Goal: Transaction & Acquisition: Purchase product/service

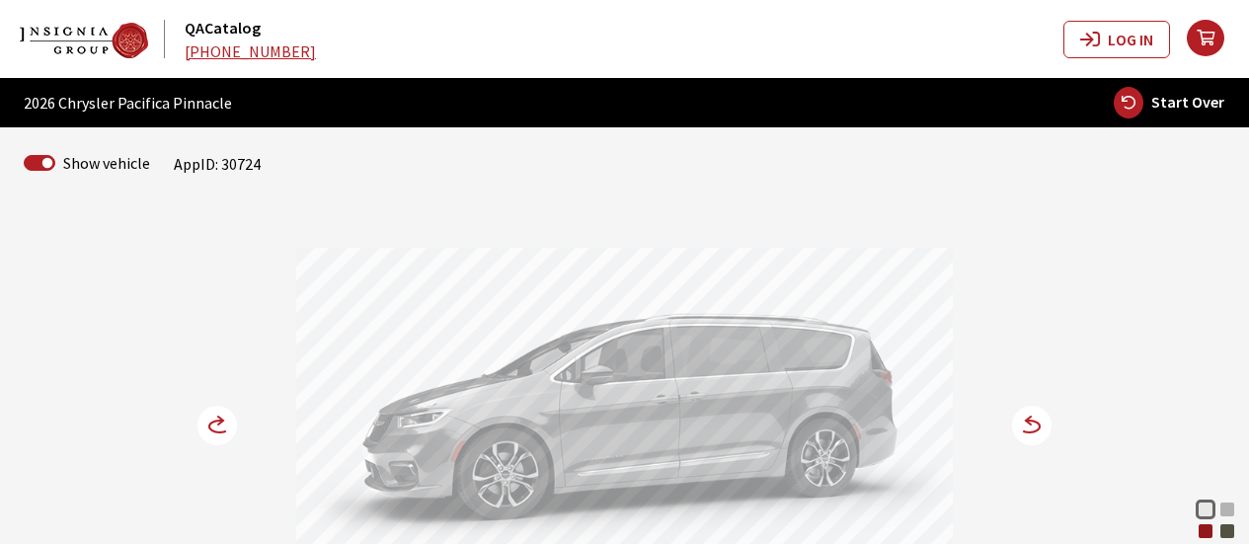
click at [1210, 534] on div "Red Hot Pearl" at bounding box center [1206, 531] width 20 height 20
click at [194, 417] on div "Bright White Silver Mist Red Hot Pearl Olive Green Hydro Blue Pearl Coat Diamon…" at bounding box center [625, 385] width 1126 height 354
click at [218, 421] on icon at bounding box center [219, 427] width 21 height 12
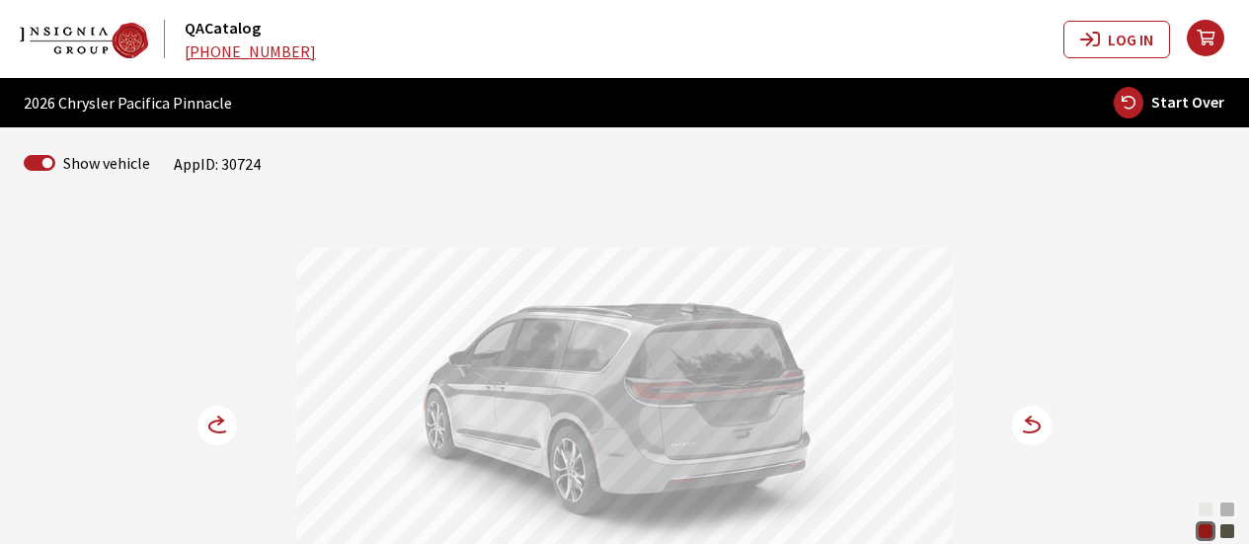
click at [218, 421] on icon at bounding box center [219, 427] width 21 height 12
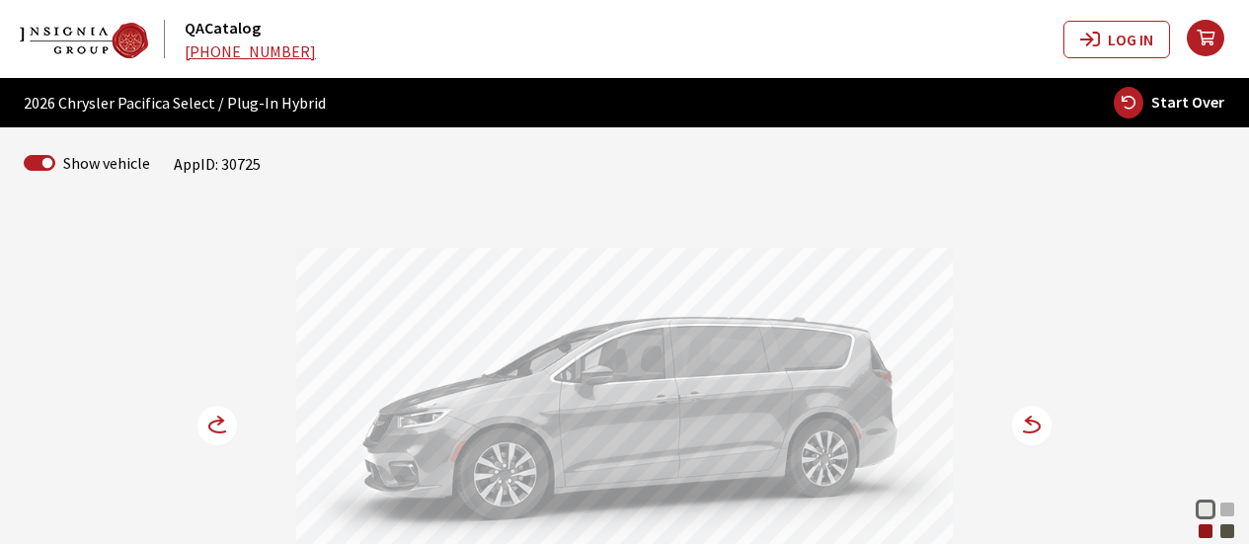
click at [218, 418] on circle at bounding box center [216, 425] width 39 height 39
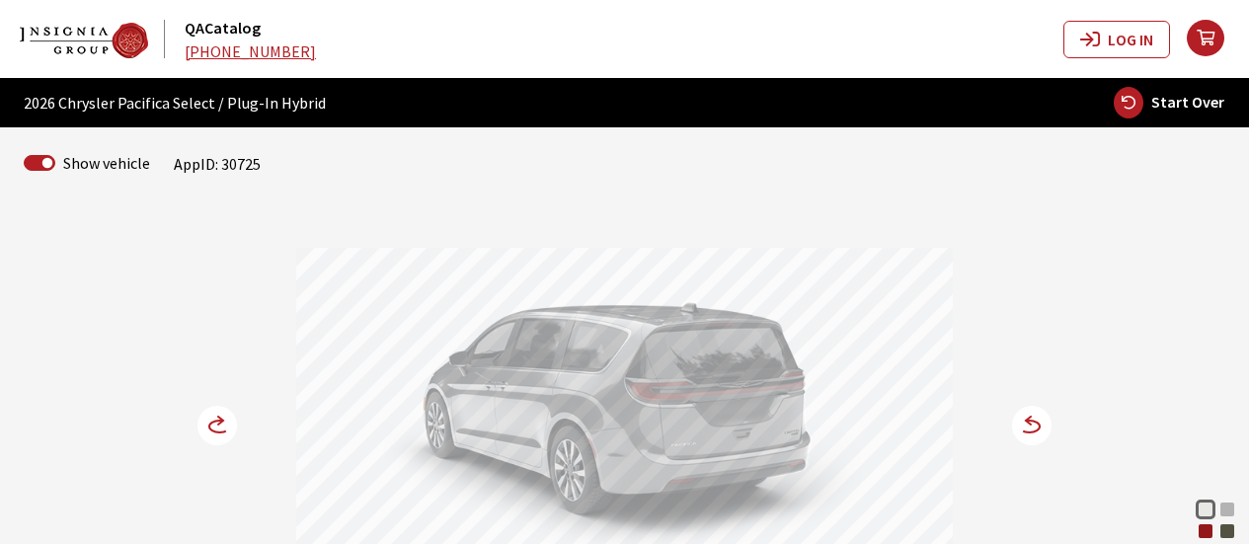
click at [1201, 525] on div "Red Hot Pearl" at bounding box center [1206, 531] width 20 height 20
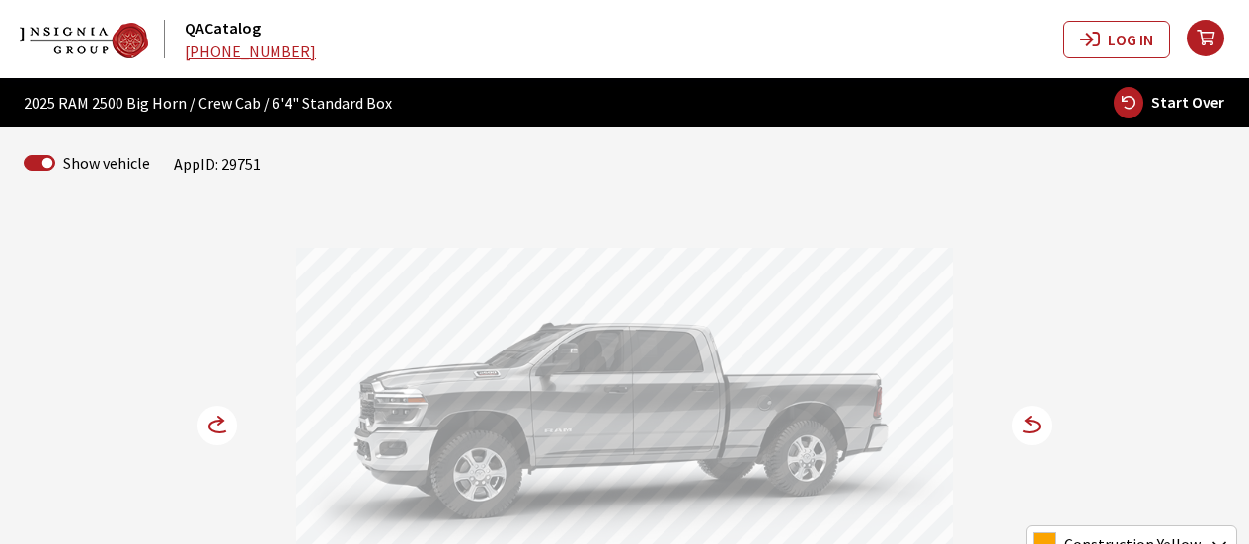
click at [209, 419] on circle at bounding box center [216, 425] width 39 height 39
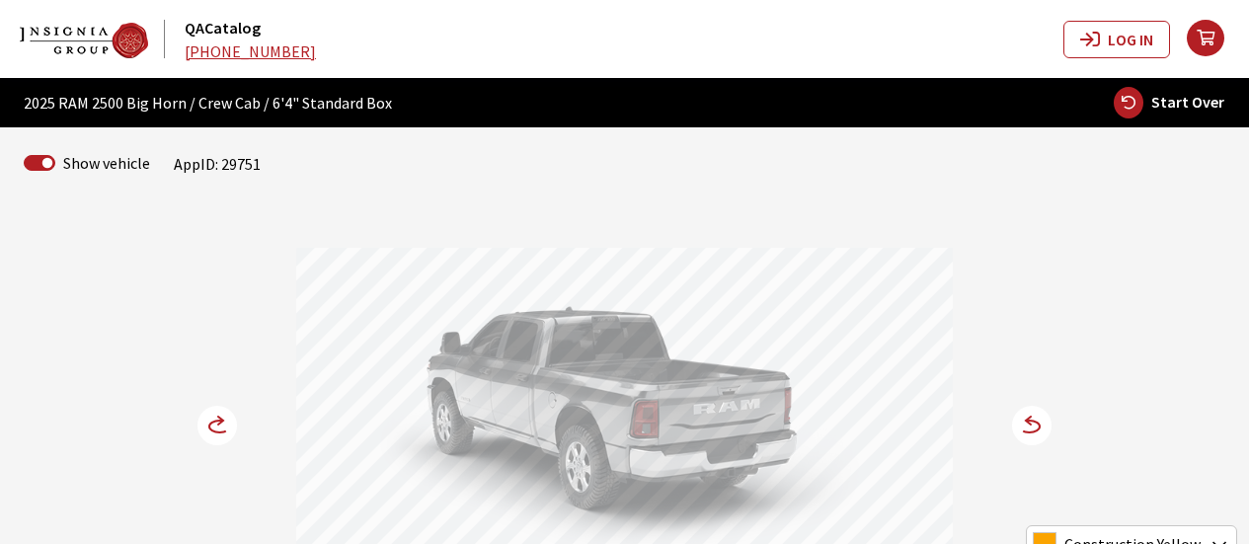
click at [209, 419] on circle at bounding box center [216, 425] width 39 height 39
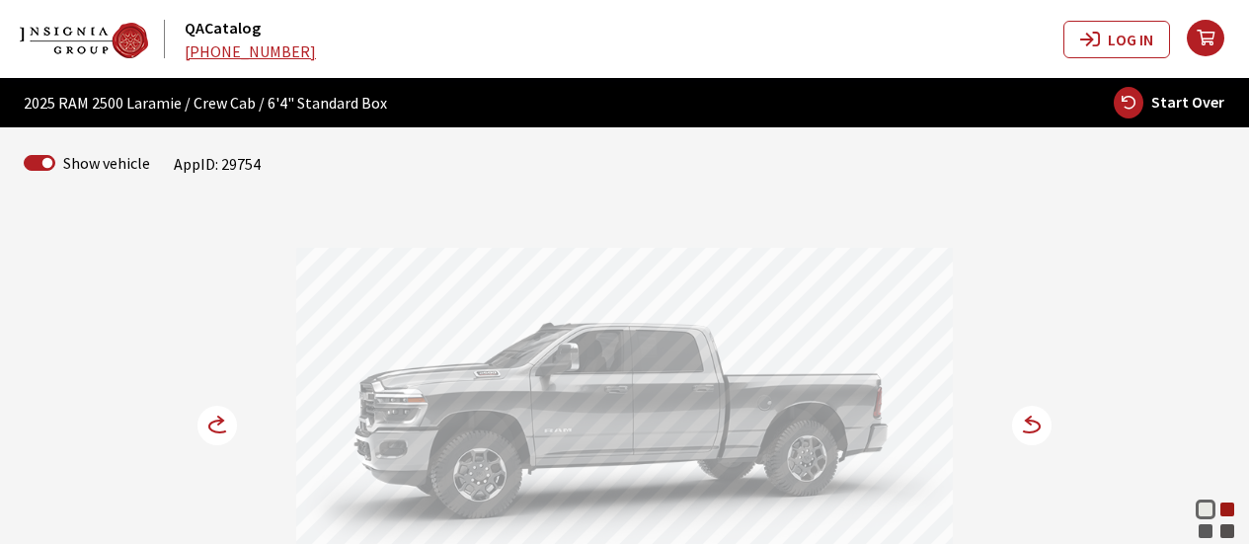
click at [1223, 515] on div "Flame Red" at bounding box center [1228, 510] width 20 height 20
click at [209, 419] on circle at bounding box center [216, 425] width 39 height 39
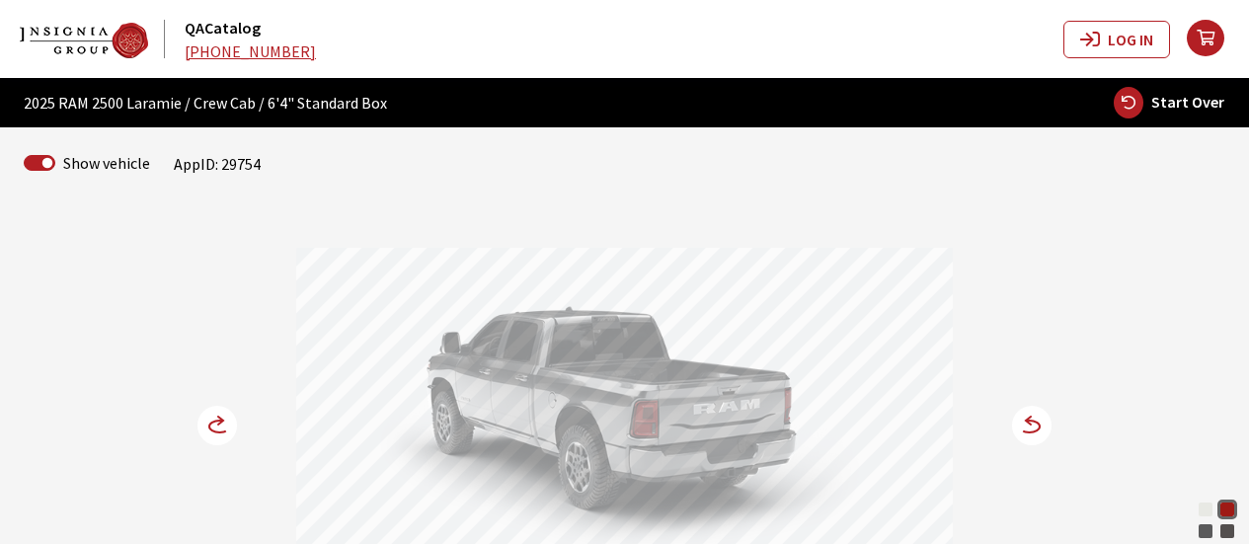
click at [209, 419] on circle at bounding box center [216, 425] width 39 height 39
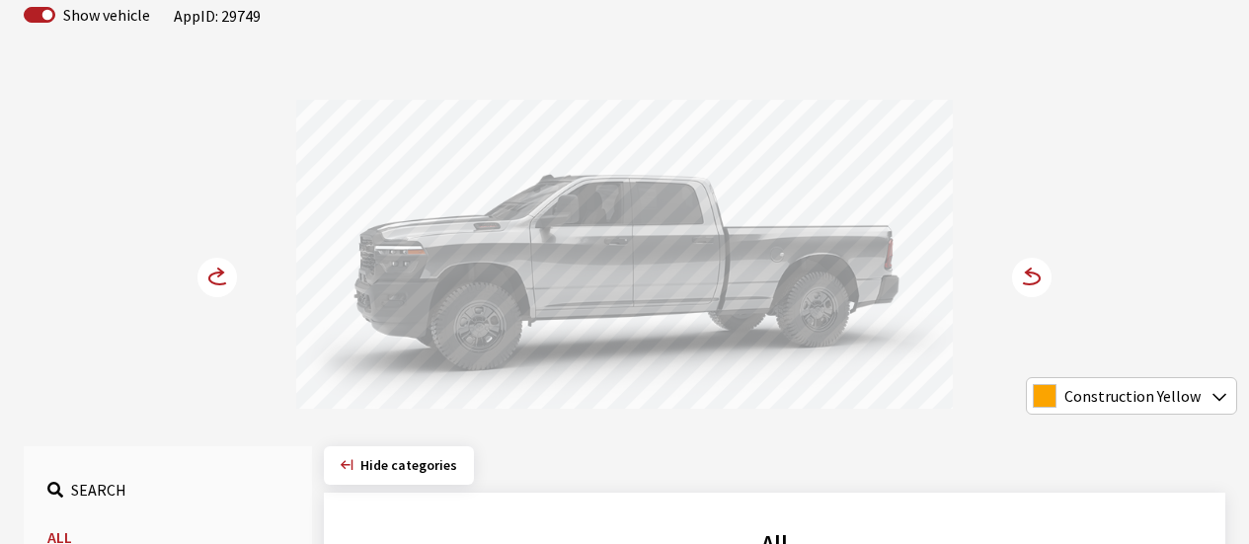
scroll to position [395, 0]
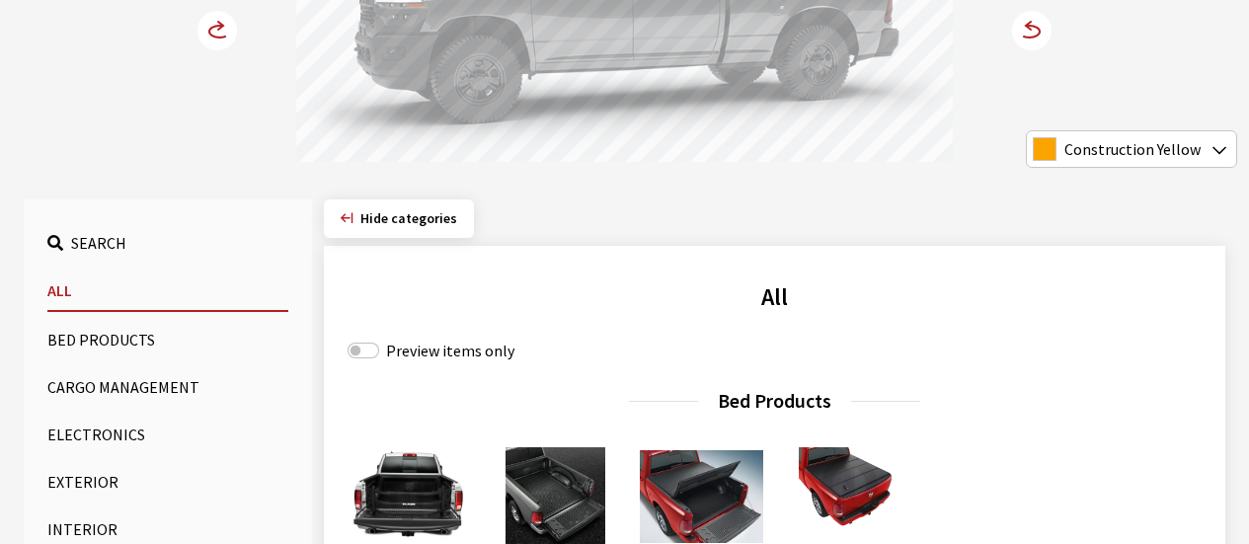
click at [85, 483] on button "Exterior" at bounding box center [167, 481] width 241 height 39
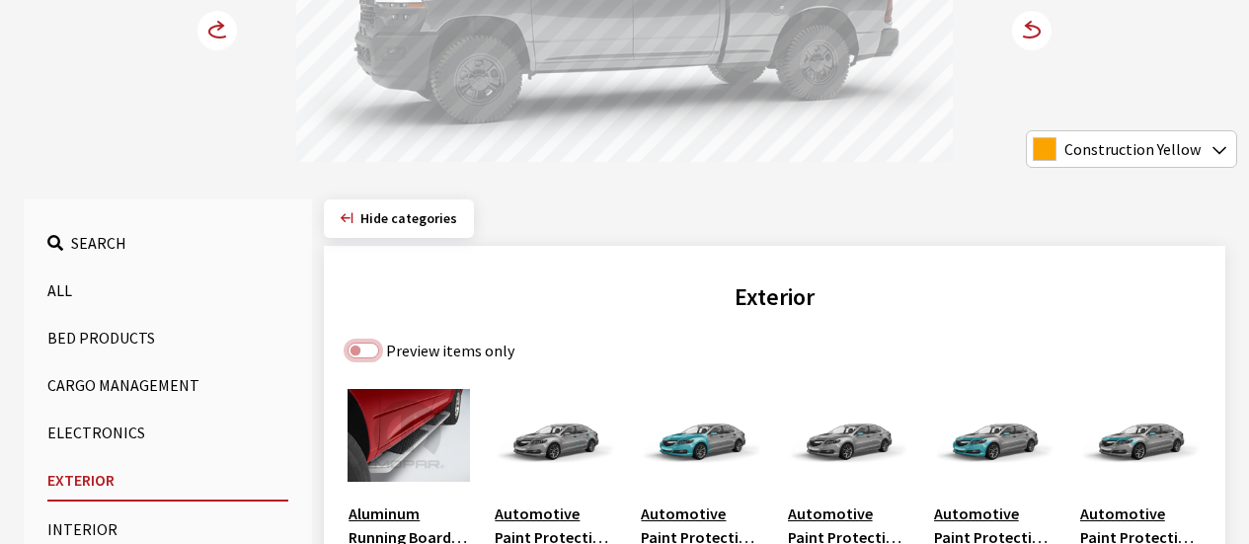
click at [372, 353] on input "Preview items only" at bounding box center [364, 351] width 32 height 16
checkbox input "true"
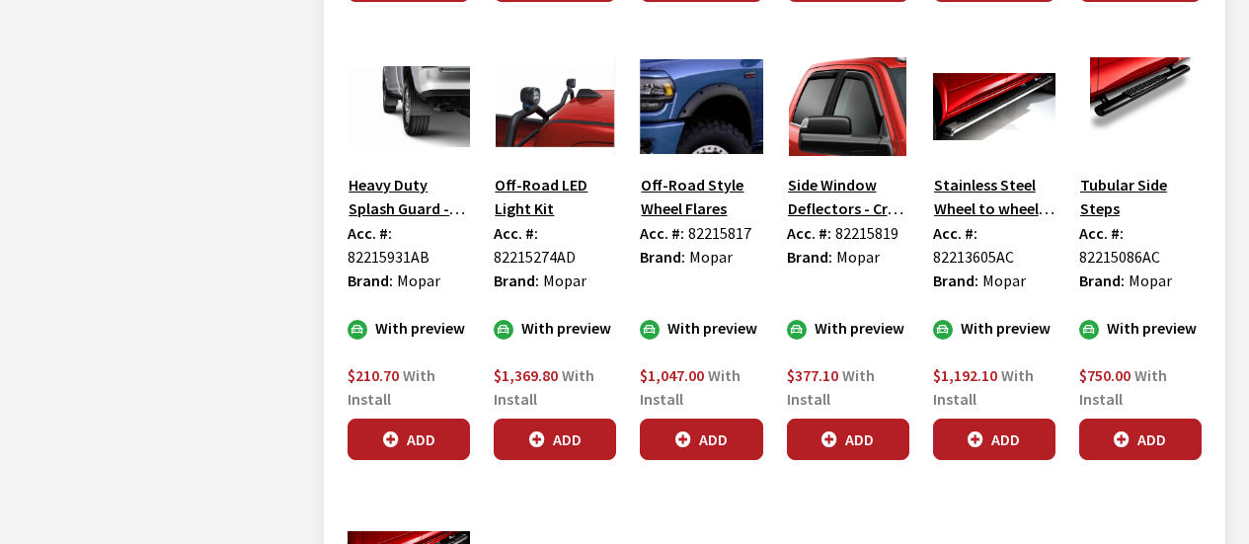
scroll to position [1185, 0]
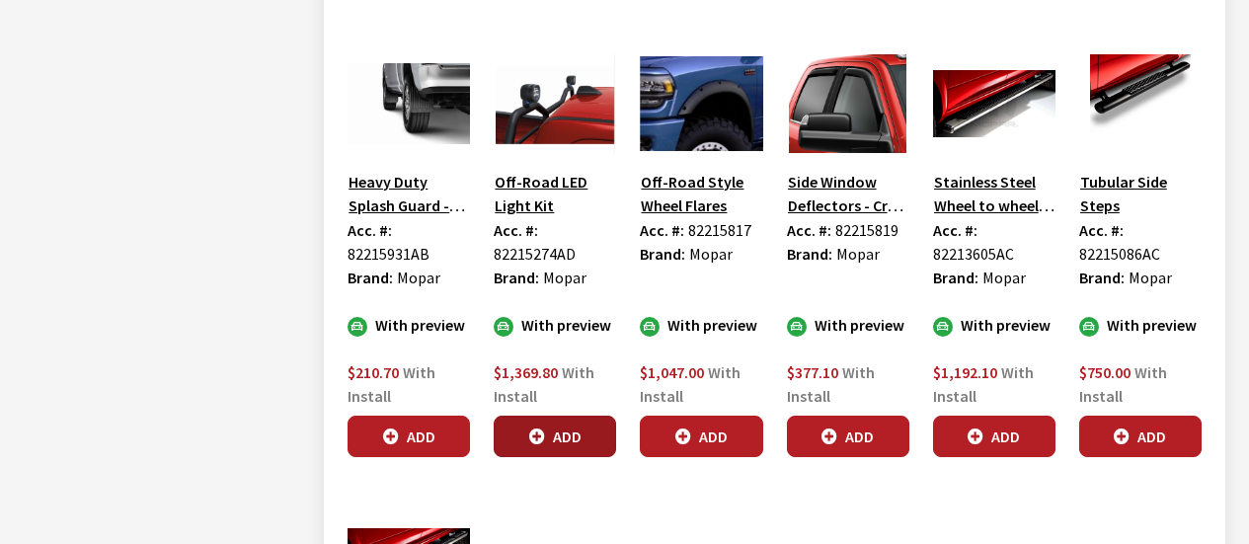
click at [572, 431] on button "Add" at bounding box center [555, 436] width 122 height 41
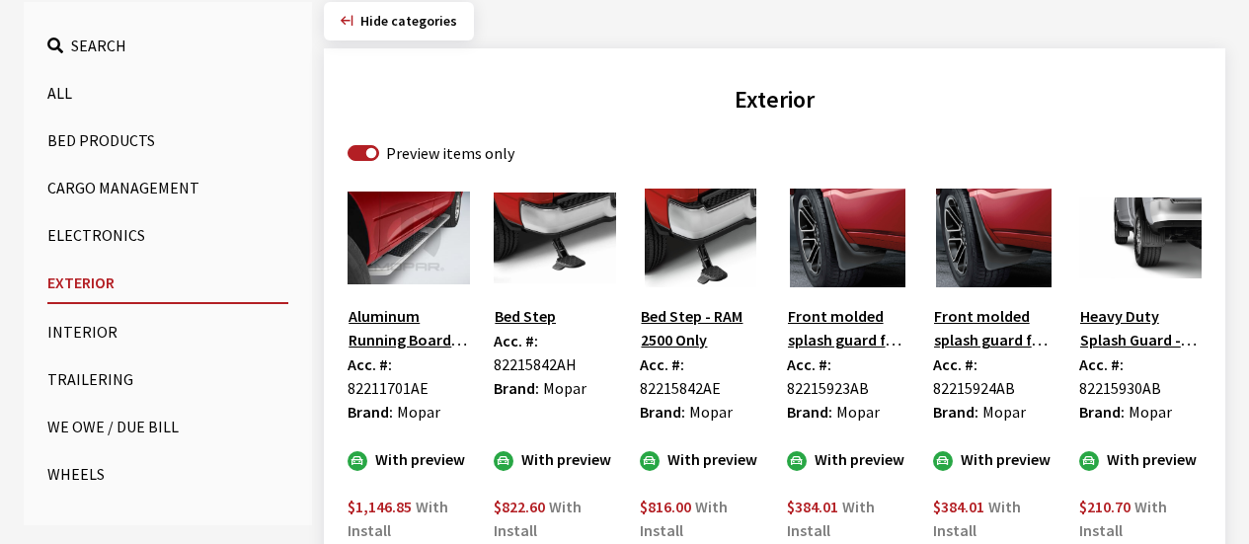
scroll to position [99, 0]
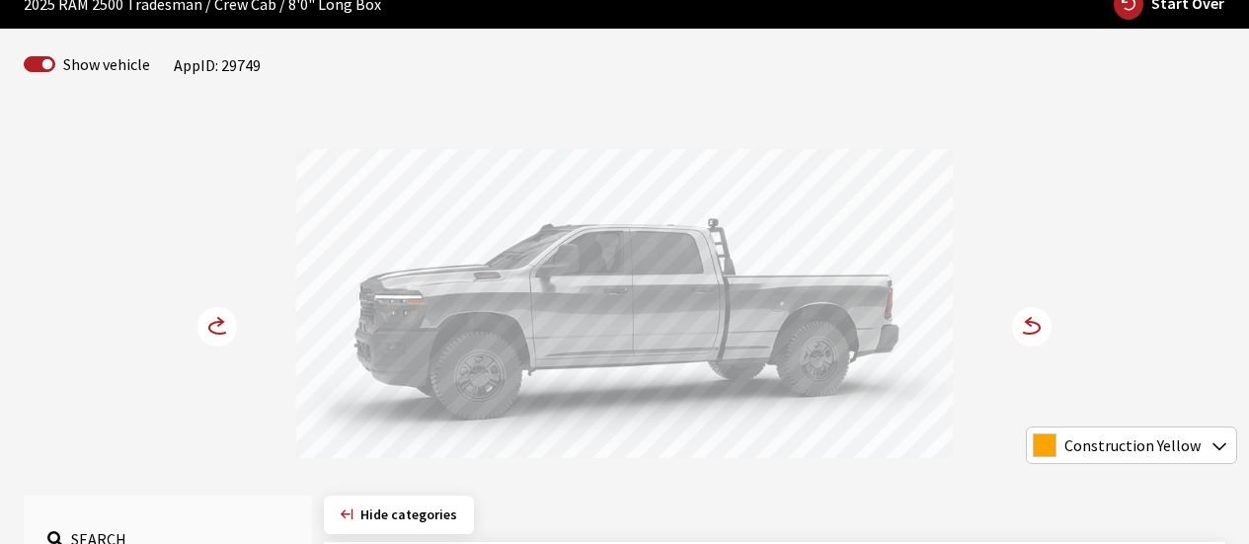
click at [221, 320] on icon at bounding box center [220, 322] width 5 height 8
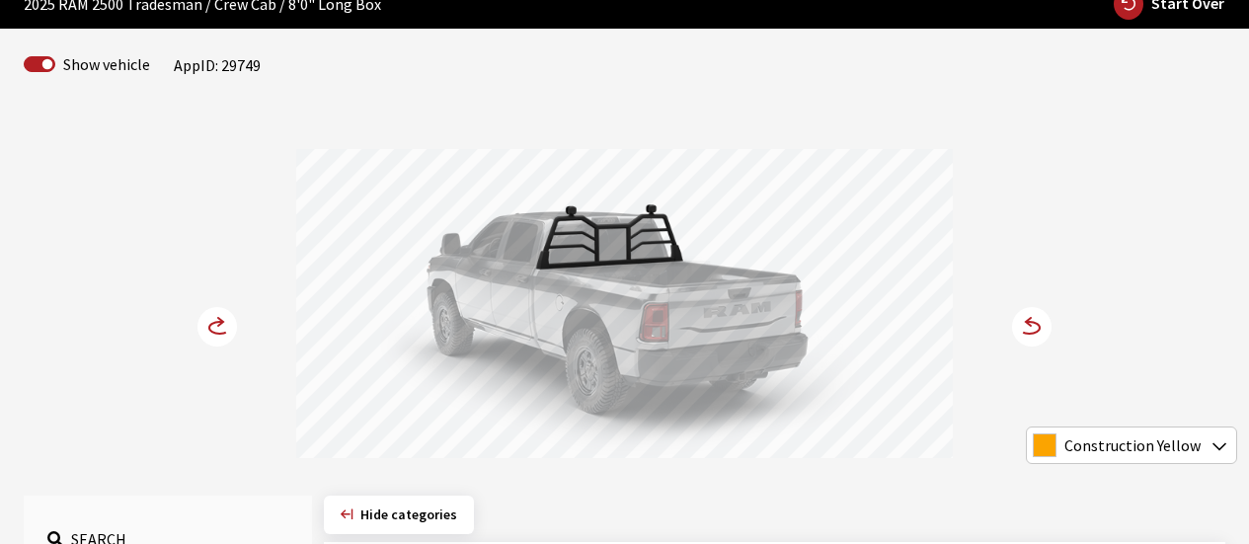
click at [221, 320] on icon at bounding box center [220, 322] width 5 height 8
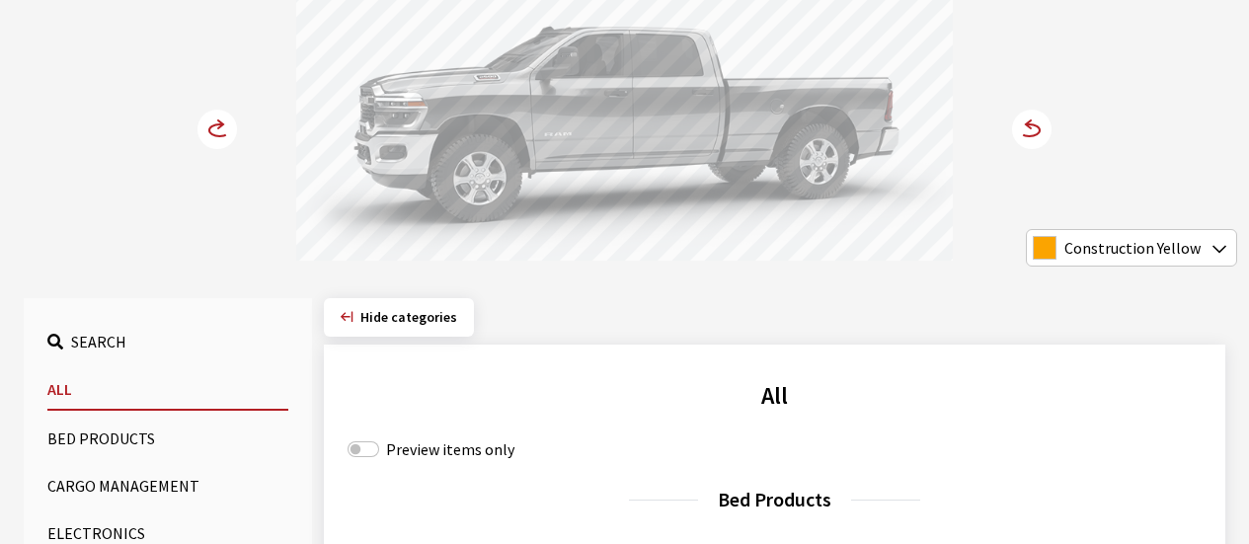
scroll to position [494, 0]
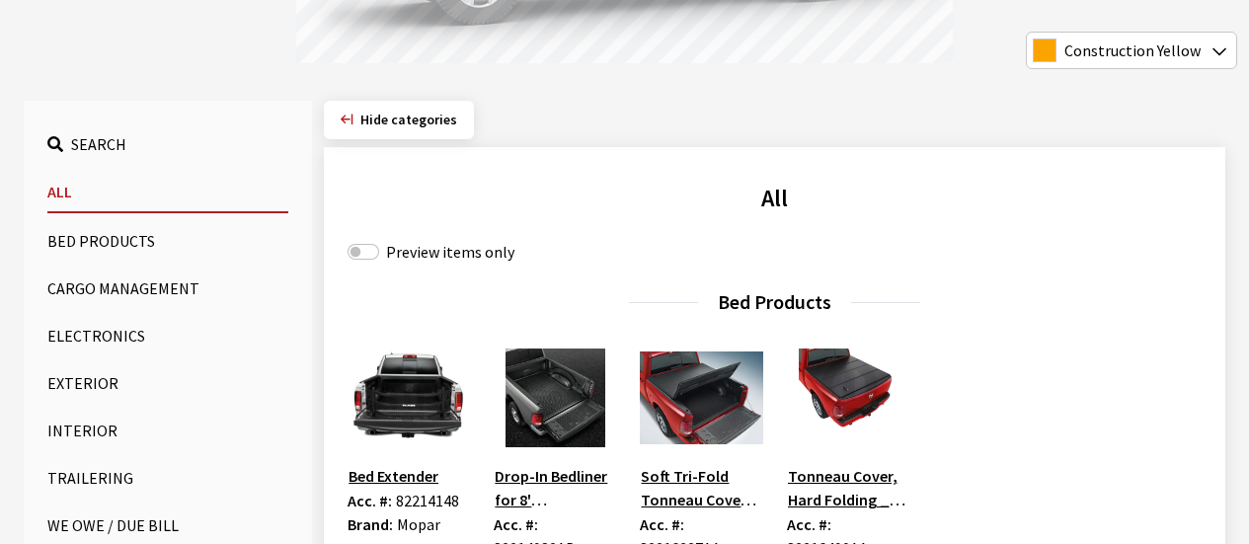
click at [79, 385] on button "Exterior" at bounding box center [167, 382] width 241 height 39
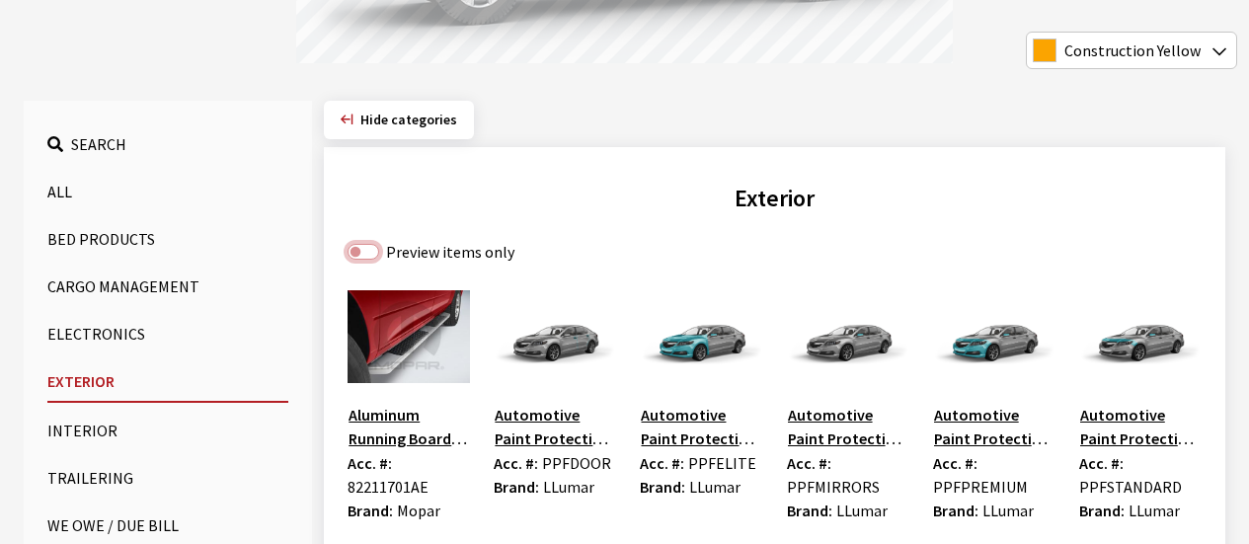
click at [373, 253] on input "Preview items only" at bounding box center [364, 252] width 32 height 16
checkbox input "true"
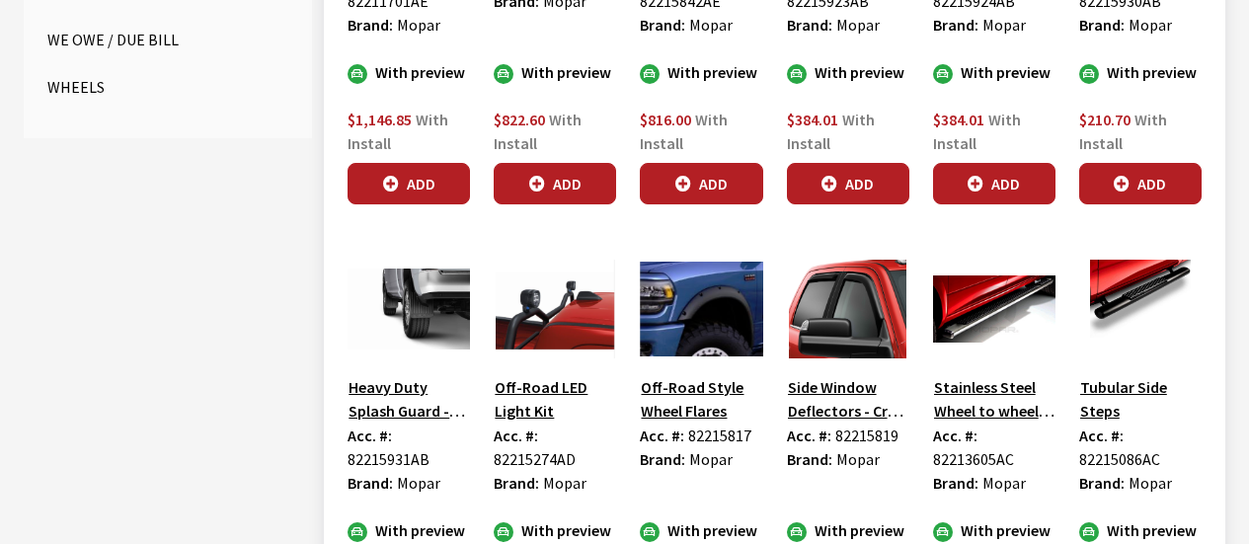
scroll to position [1086, 0]
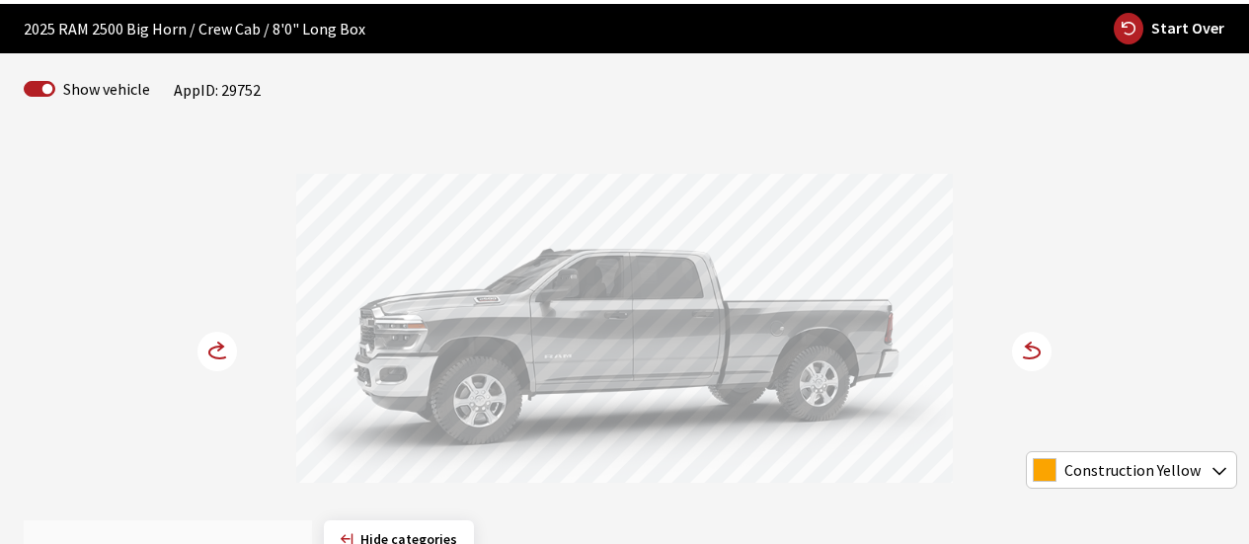
scroll to position [568, 0]
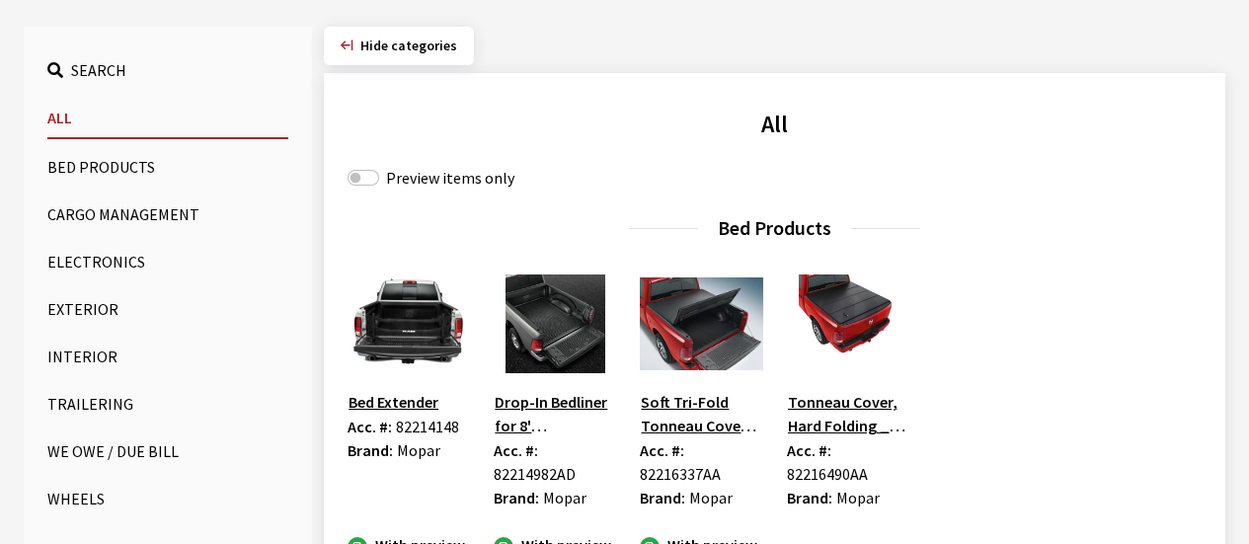
click at [83, 308] on button "Exterior" at bounding box center [167, 308] width 241 height 39
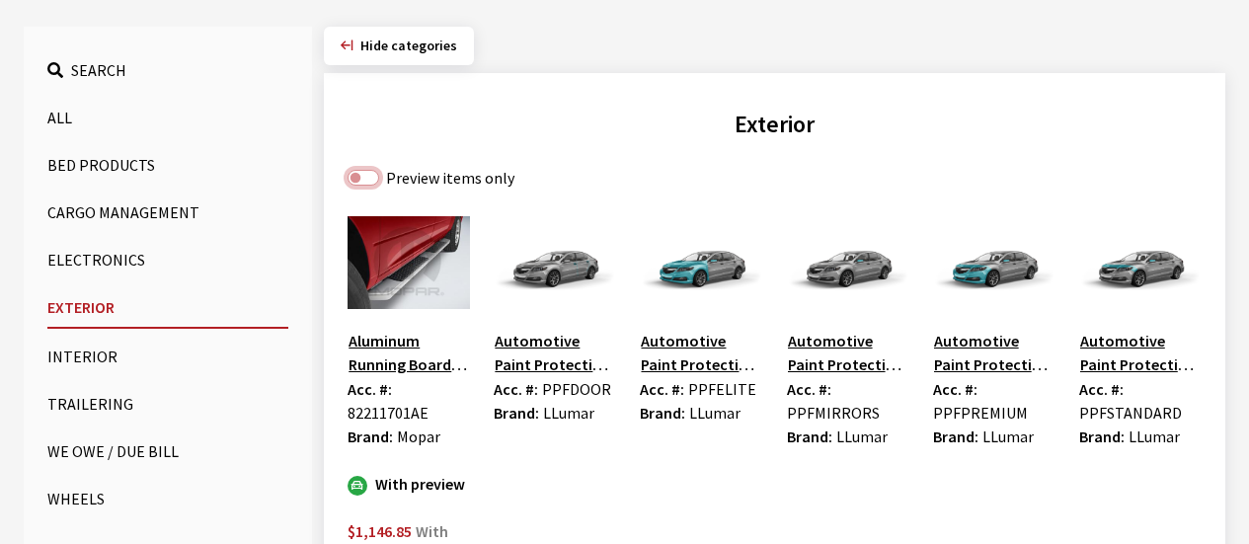
click at [355, 174] on input "Preview items only" at bounding box center [364, 178] width 32 height 16
checkbox input "true"
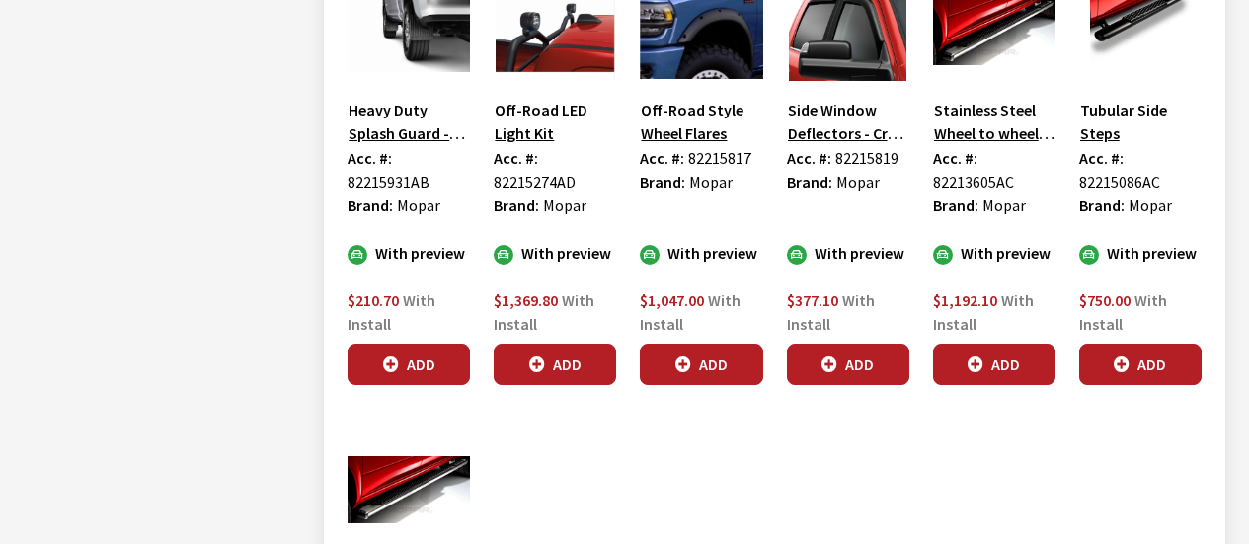
scroll to position [1259, 0]
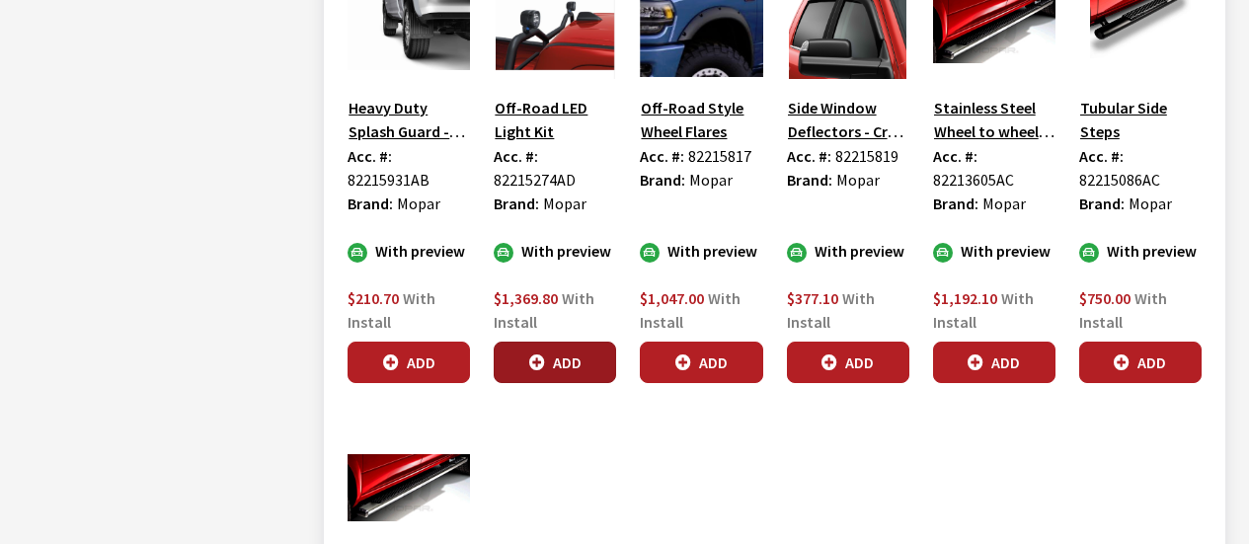
click at [565, 347] on button "Add" at bounding box center [555, 362] width 122 height 41
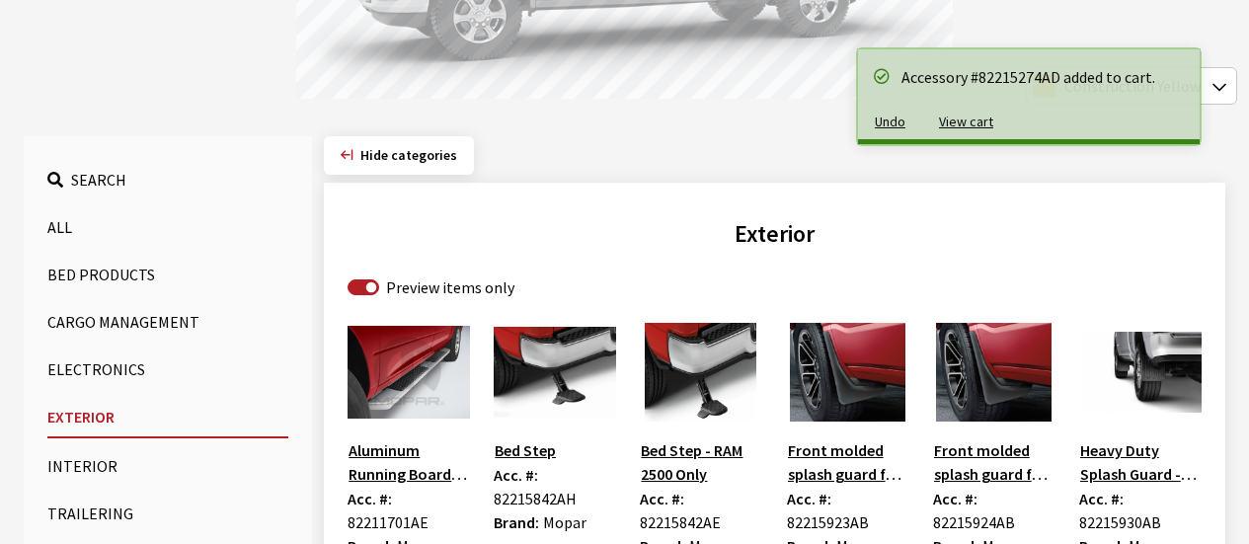
scroll to position [272, 0]
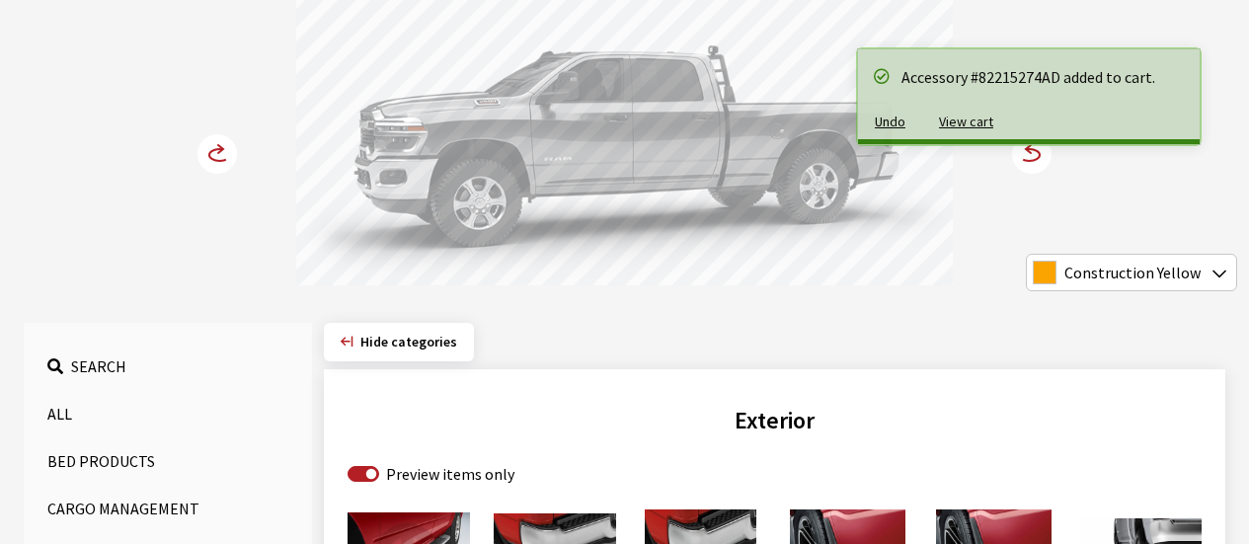
click at [224, 144] on circle at bounding box center [216, 153] width 39 height 39
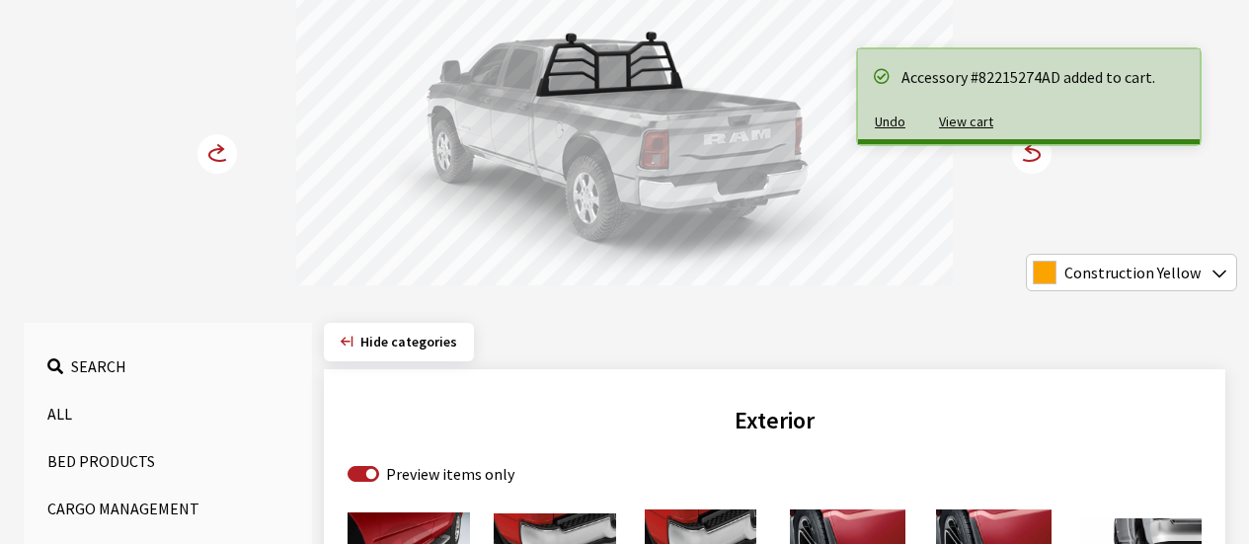
click at [224, 144] on circle at bounding box center [216, 153] width 39 height 39
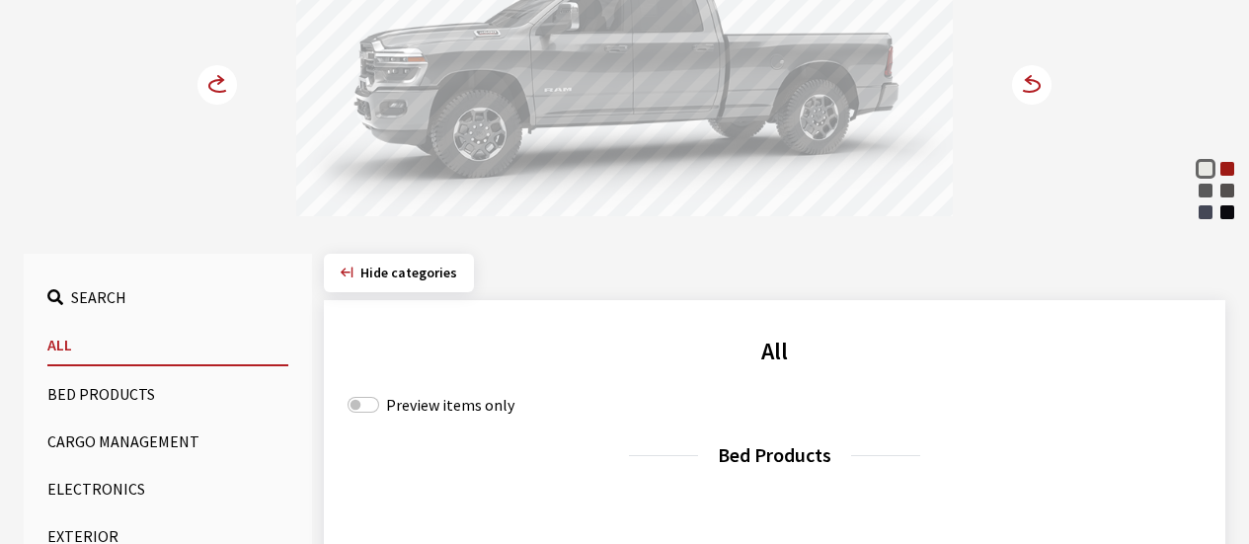
scroll to position [592, 0]
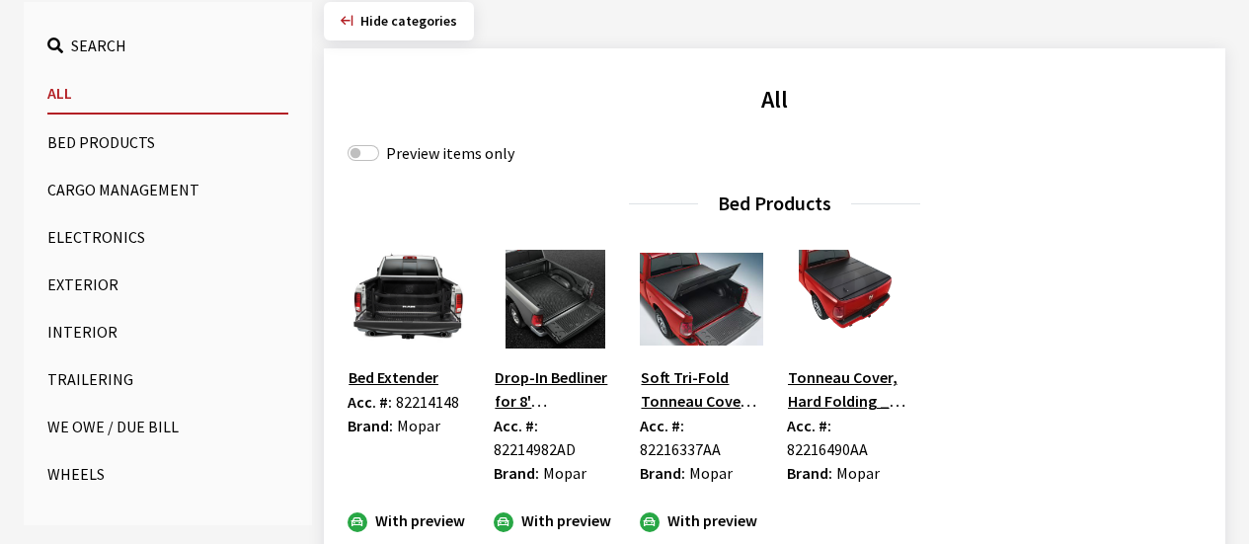
click at [87, 278] on button "Exterior" at bounding box center [167, 284] width 241 height 39
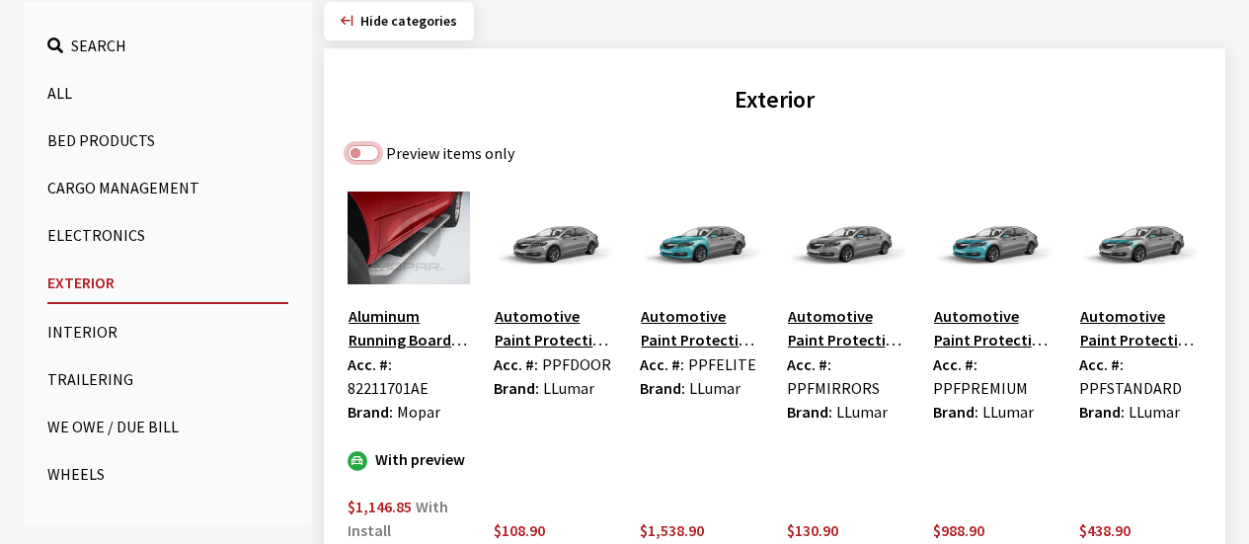
click at [360, 150] on input "Preview items only" at bounding box center [364, 153] width 32 height 16
checkbox input "true"
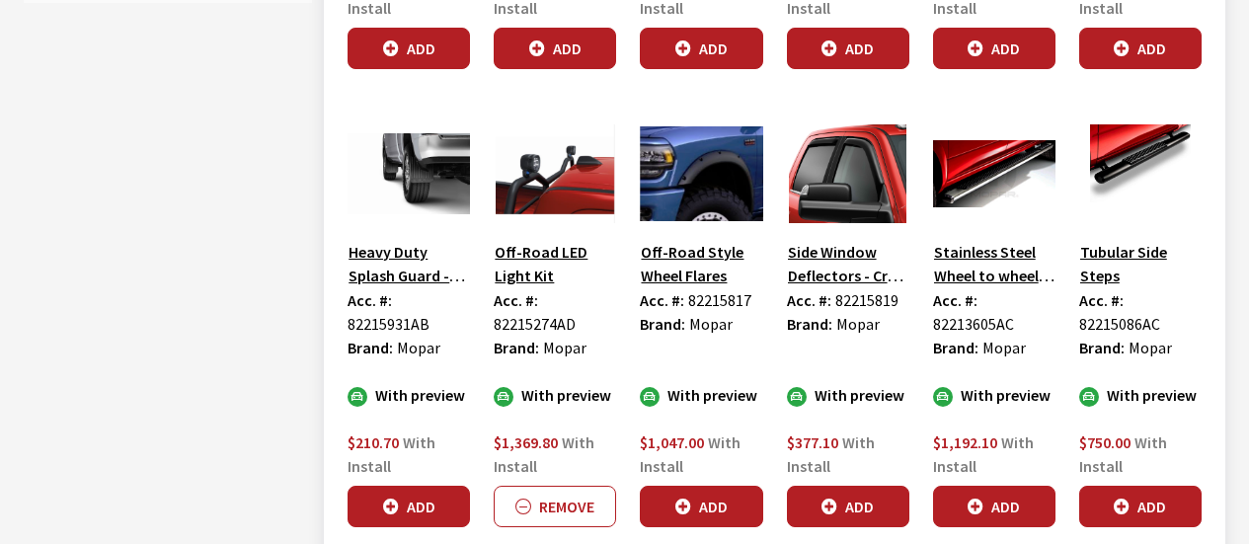
scroll to position [1284, 0]
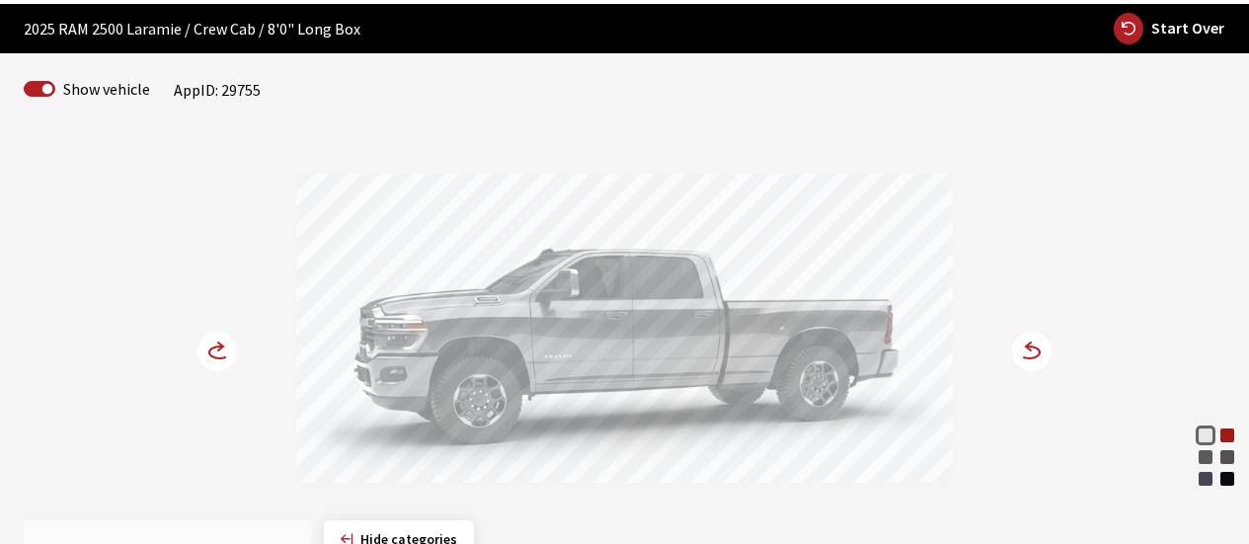
scroll to position [568, 0]
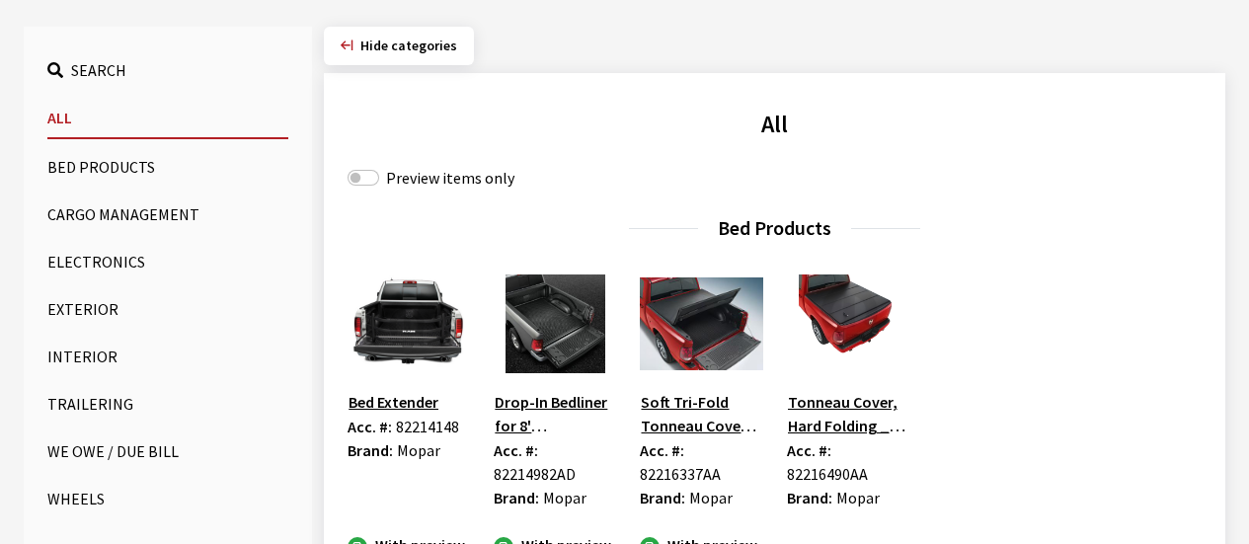
click at [80, 306] on button "Exterior" at bounding box center [167, 308] width 241 height 39
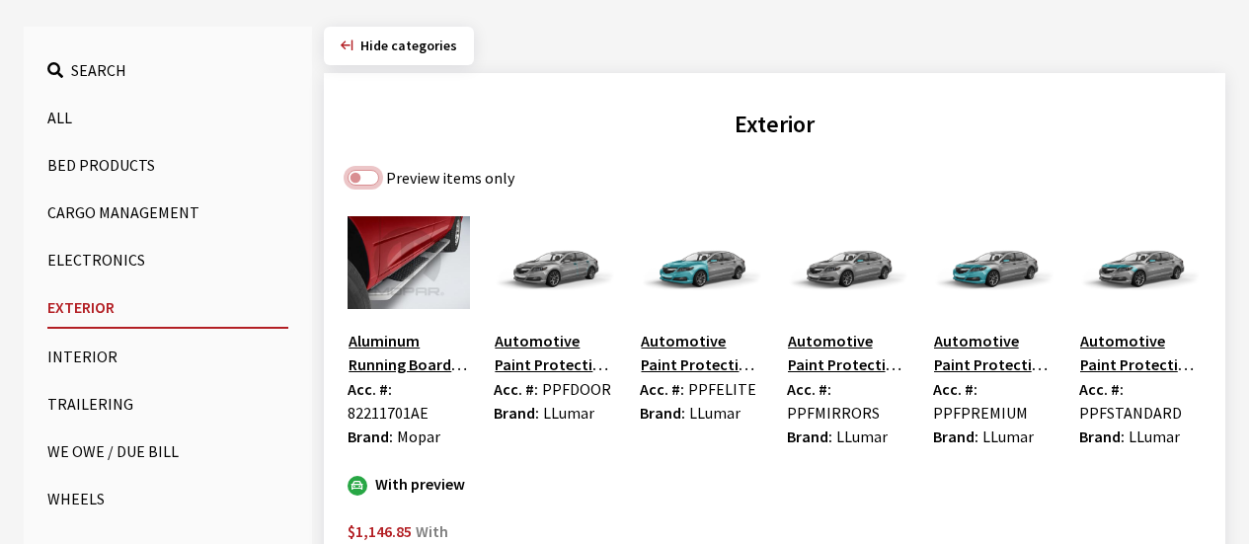
click at [363, 180] on input "Preview items only" at bounding box center [364, 178] width 32 height 16
checkbox input "true"
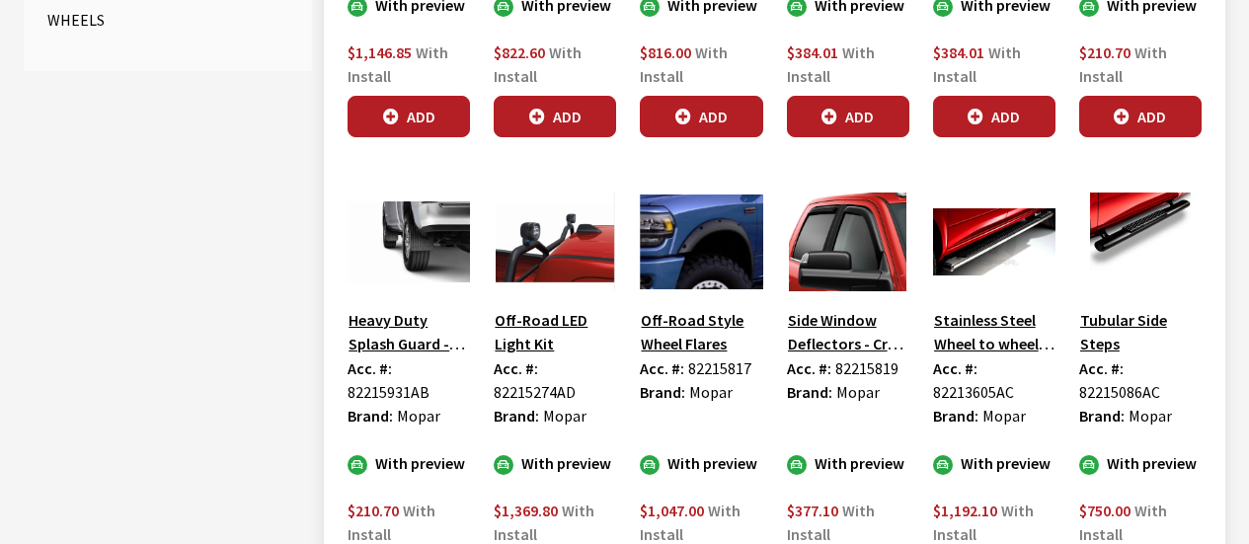
scroll to position [1160, 0]
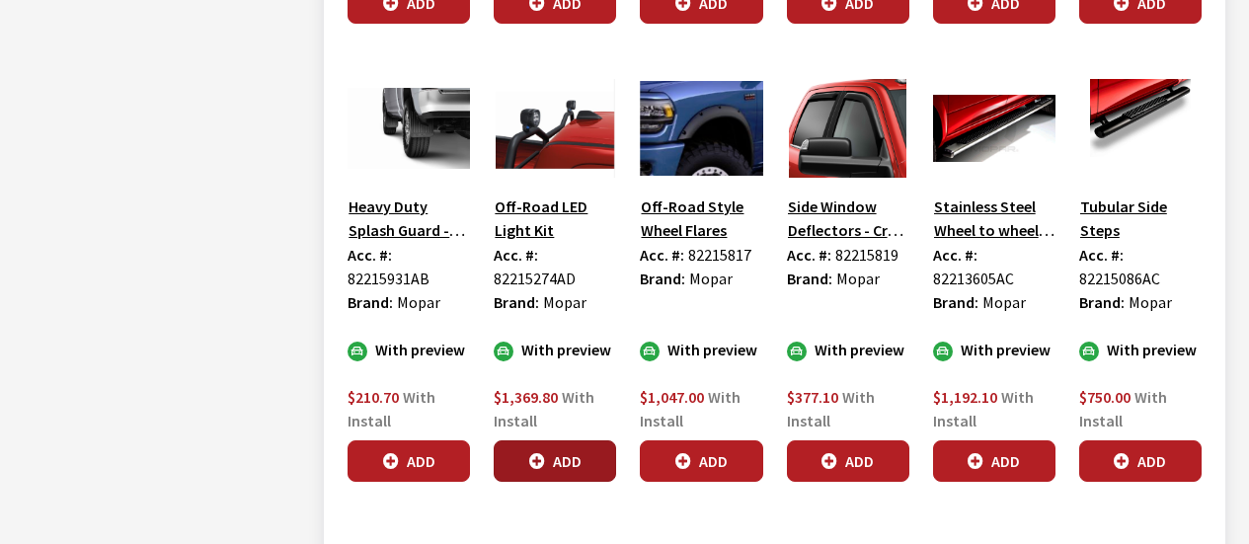
click at [550, 452] on button "Add" at bounding box center [555, 460] width 122 height 41
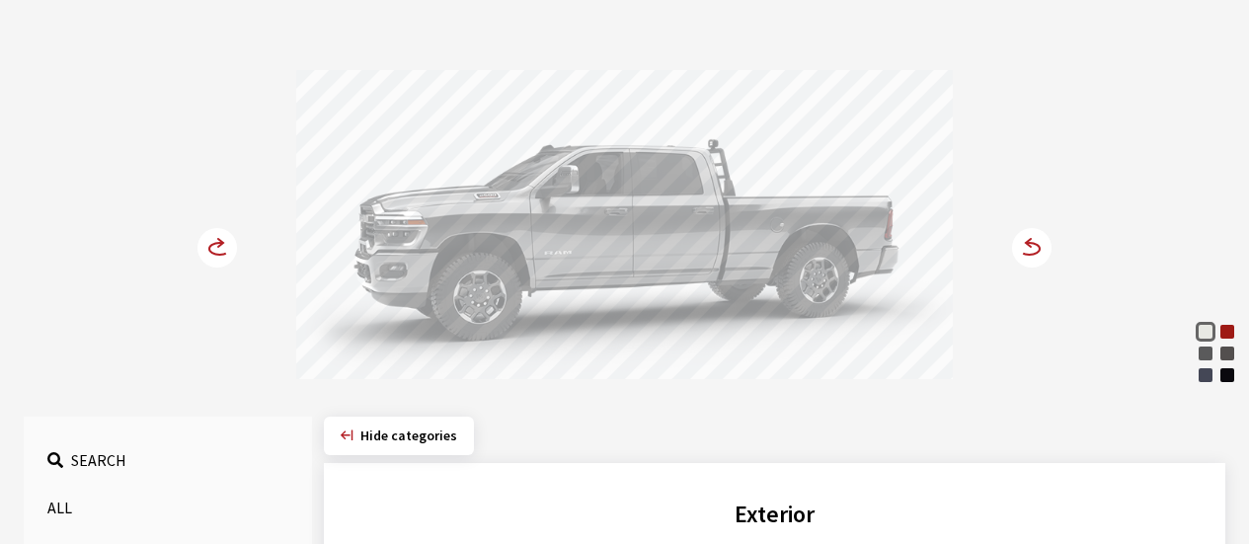
scroll to position [173, 0]
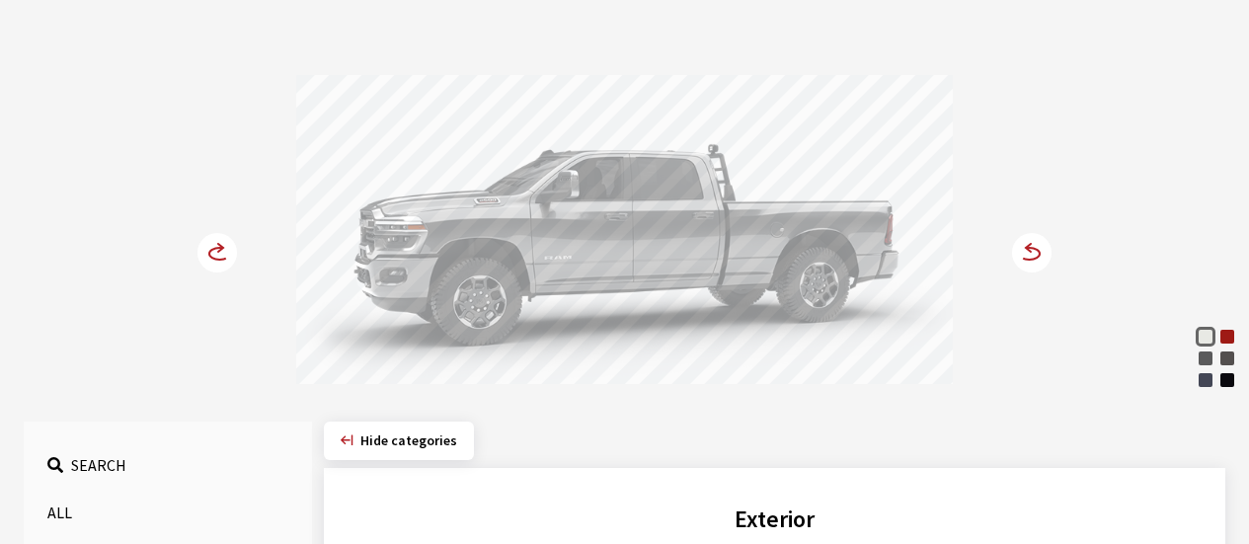
click at [209, 252] on icon at bounding box center [219, 254] width 21 height 12
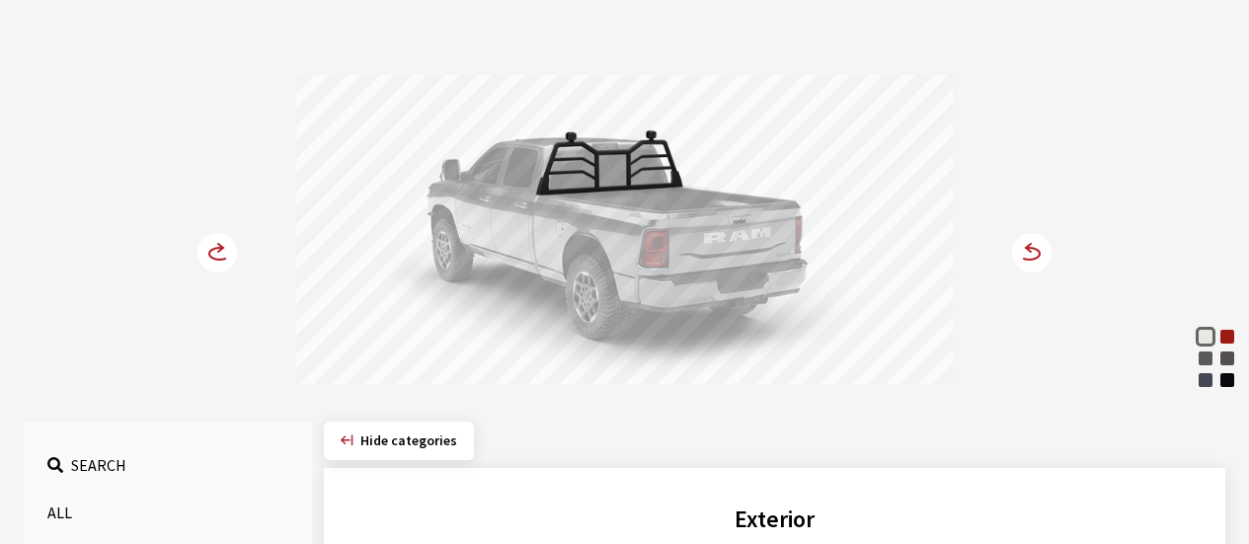
click at [209, 252] on icon at bounding box center [219, 254] width 21 height 12
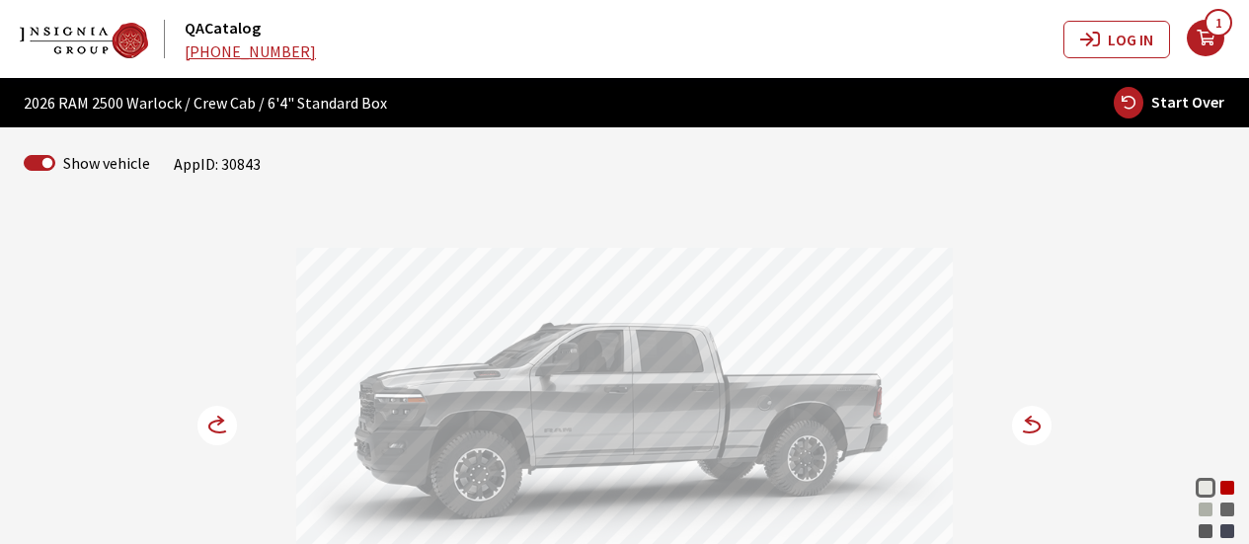
click at [221, 415] on circle at bounding box center [216, 425] width 39 height 39
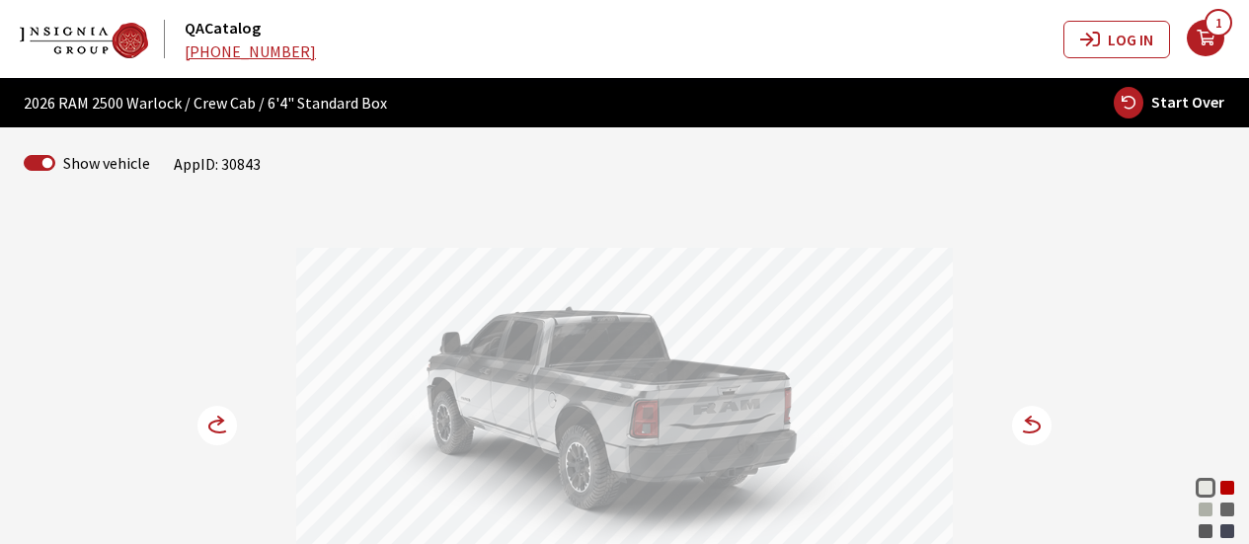
click at [221, 415] on circle at bounding box center [216, 425] width 39 height 39
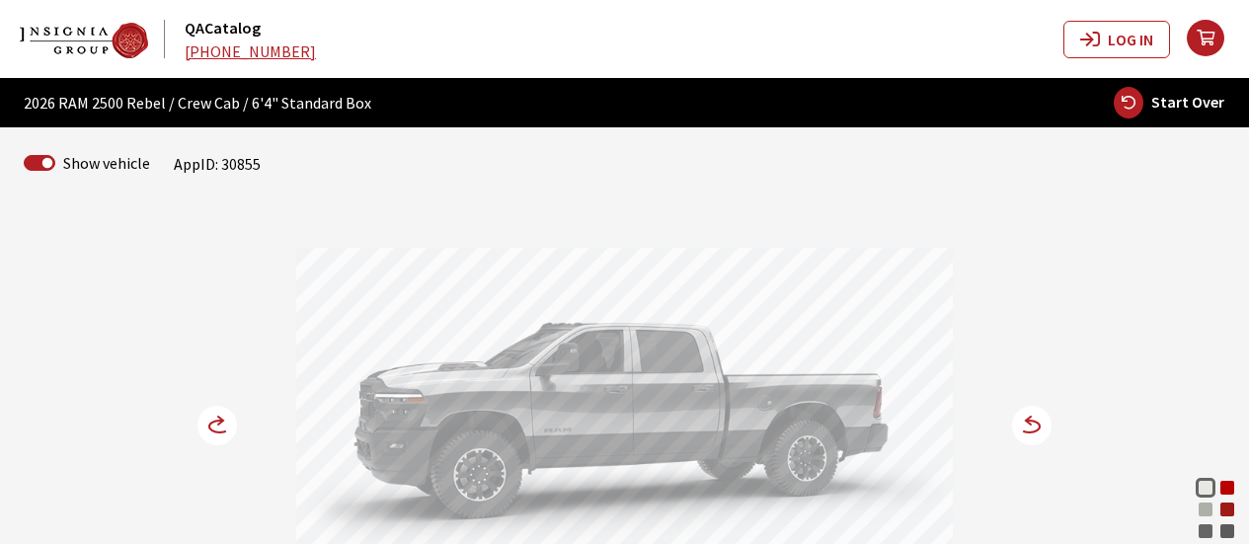
click at [214, 422] on icon at bounding box center [219, 427] width 21 height 12
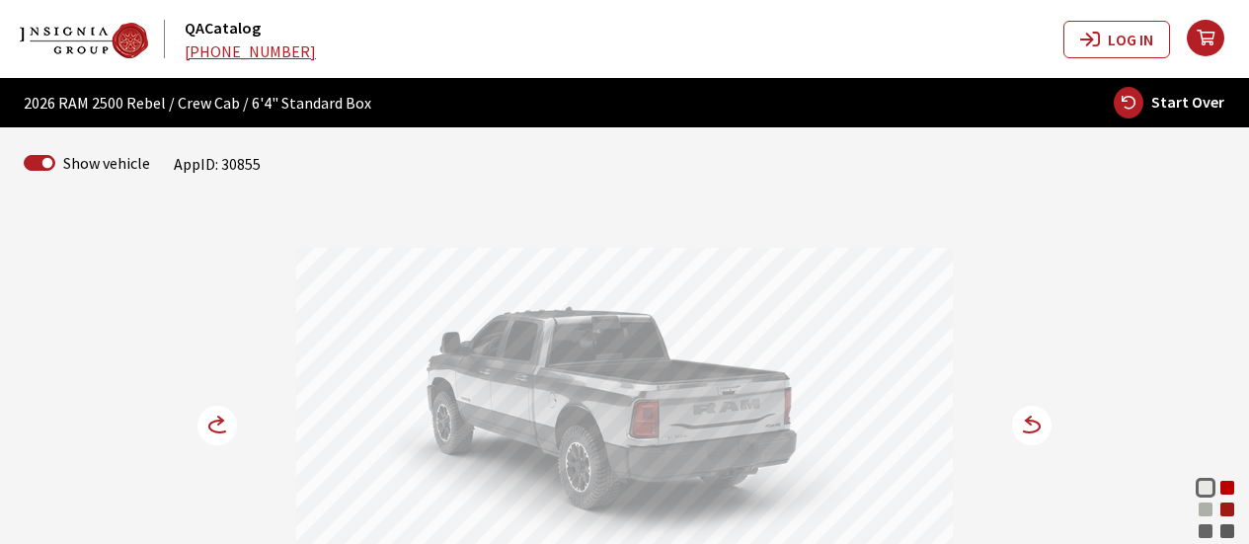
click at [214, 422] on icon at bounding box center [219, 427] width 21 height 12
